Goal: Book appointment/travel/reservation

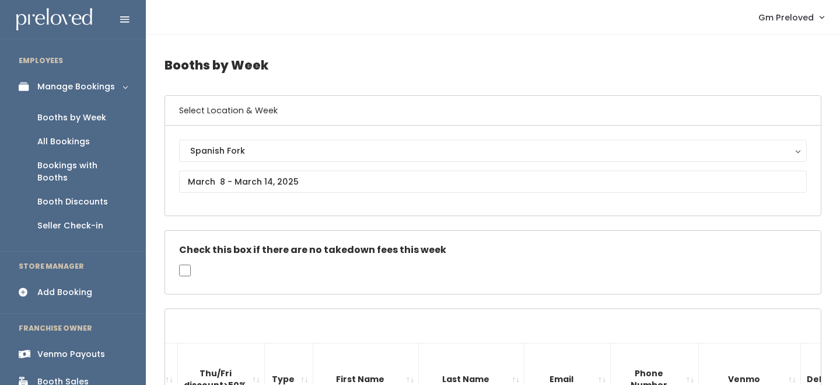
click at [786, 18] on span "Gm Preloved" at bounding box center [786, 17] width 55 height 13
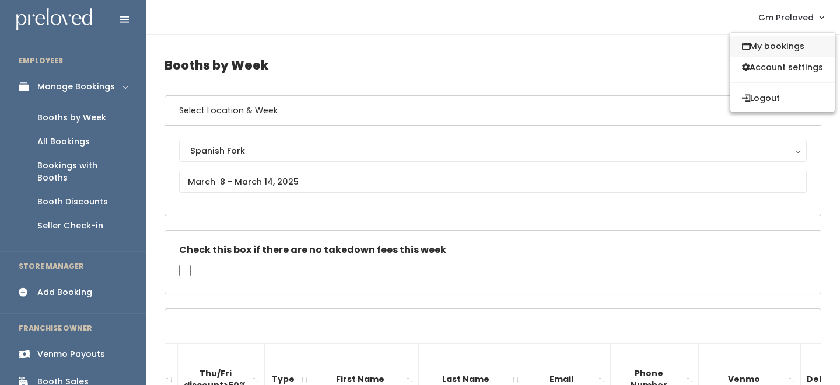
click at [777, 44] on link "My bookings" at bounding box center [783, 46] width 104 height 21
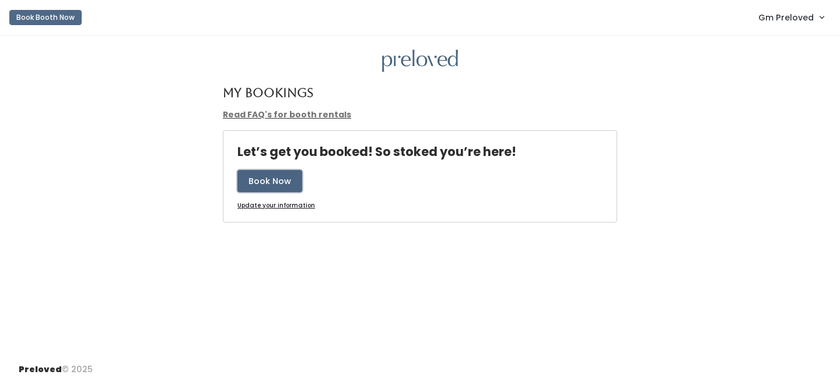
click at [289, 187] on button "Book Now" at bounding box center [269, 181] width 65 height 22
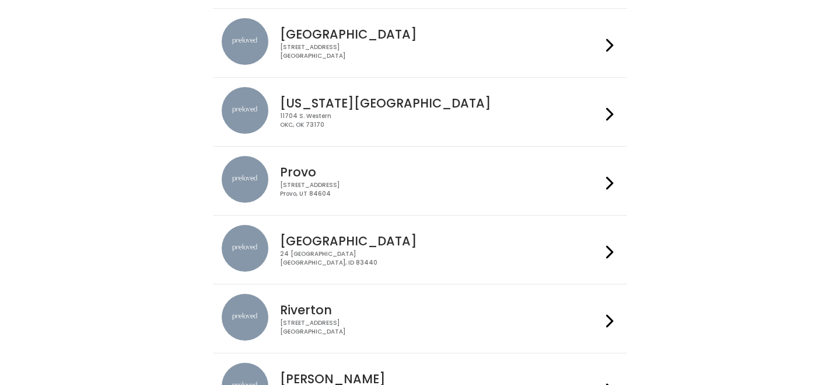
scroll to position [499, 0]
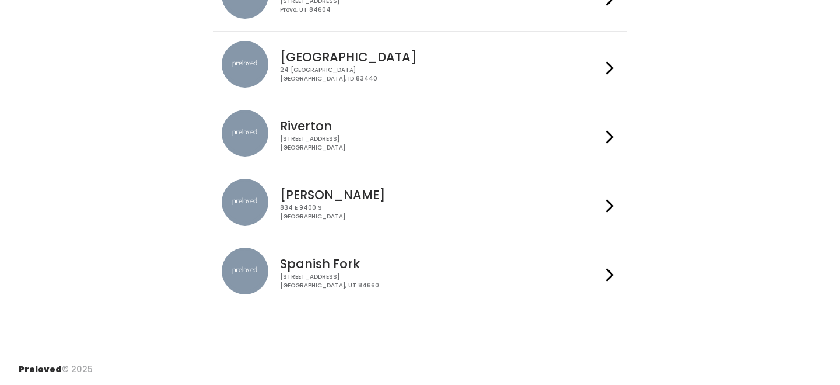
click at [360, 268] on h4 "Spanish Fork" at bounding box center [440, 263] width 321 height 13
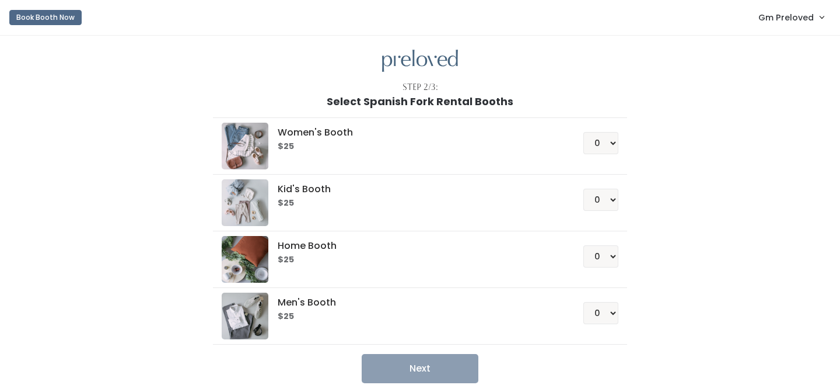
click at [327, 131] on h5 "Women's Booth" at bounding box center [416, 132] width 277 height 11
click at [609, 144] on select "0 1 2 3 4" at bounding box center [600, 143] width 35 height 22
select select "1"
click at [583, 132] on select "0 1 2 3 4" at bounding box center [600, 143] width 35 height 22
click at [445, 367] on button "Next" at bounding box center [420, 368] width 117 height 29
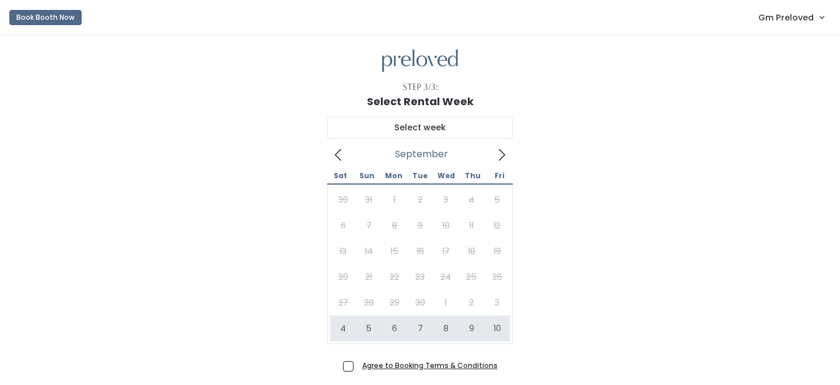
click at [402, 360] on u "Agree to Booking Terms & Conditions" at bounding box center [429, 365] width 135 height 10
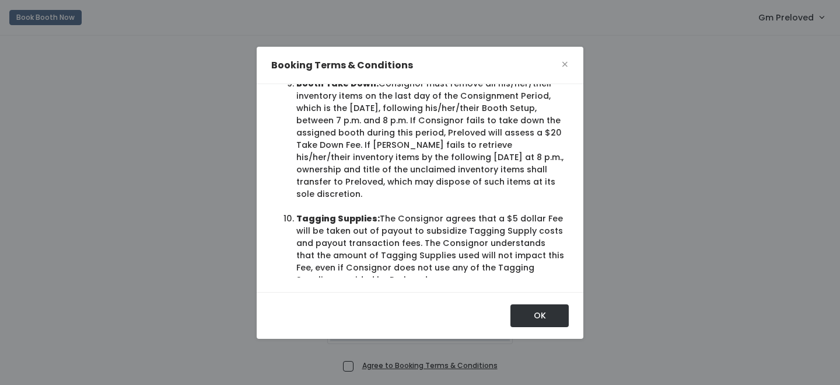
scroll to position [1140, 0]
